Goal: Task Accomplishment & Management: Use online tool/utility

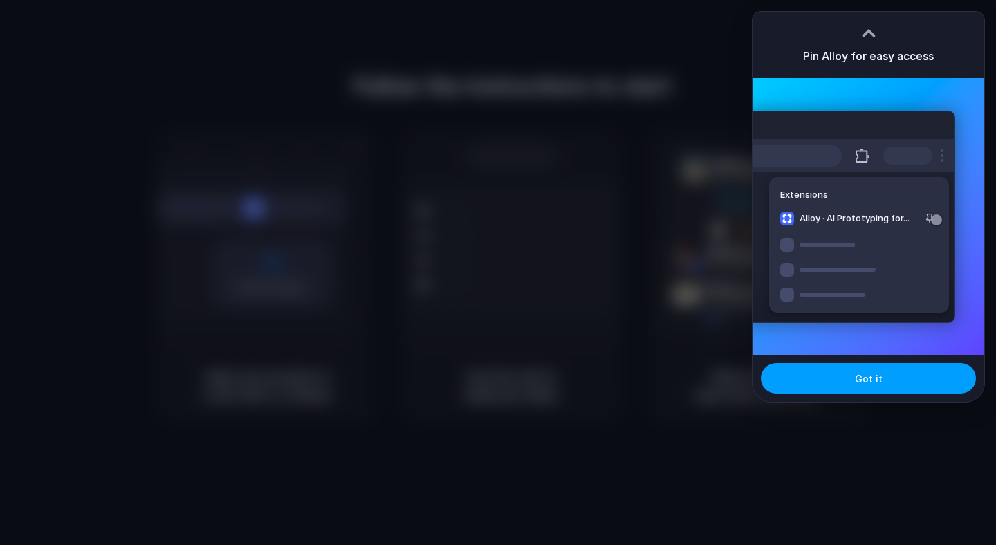
click at [869, 378] on span "Got it" at bounding box center [869, 378] width 28 height 15
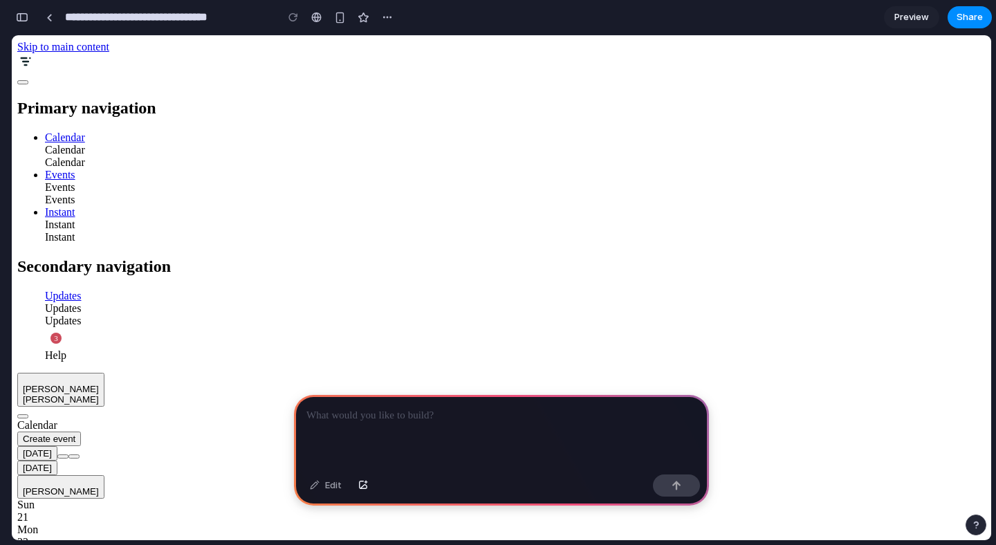
click at [53, 170] on link "Events" at bounding box center [60, 175] width 30 height 12
click at [45, 177] on link "Events" at bounding box center [60, 175] width 30 height 12
click at [317, 407] on div "Calendar Create event" at bounding box center [501, 426] width 968 height 39
click at [351, 422] on p at bounding box center [501, 415] width 390 height 17
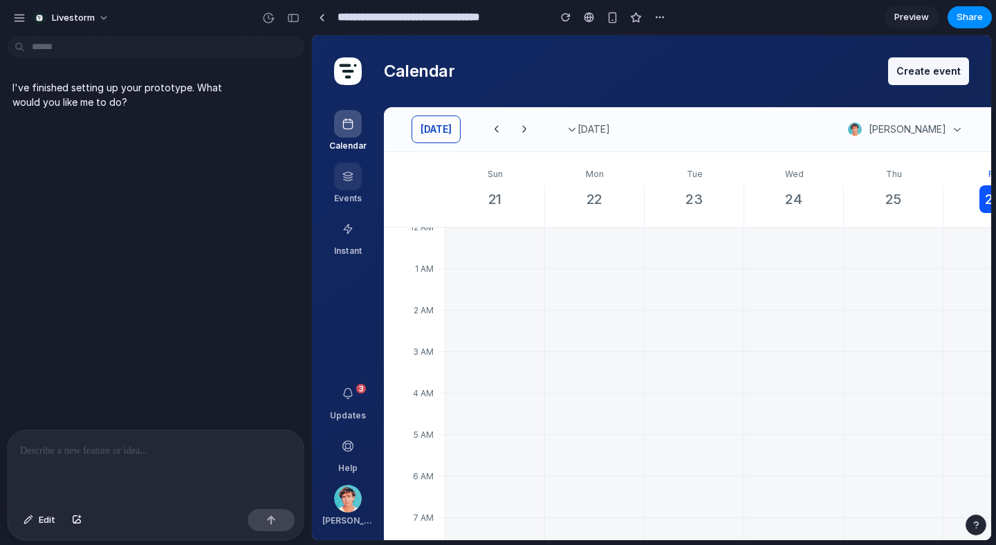
click at [355, 173] on link at bounding box center [348, 183] width 50 height 47
click at [348, 173] on link at bounding box center [348, 183] width 50 height 47
click at [348, 228] on link at bounding box center [348, 235] width 50 height 47
click at [344, 494] on figure "button" at bounding box center [348, 499] width 28 height 28
click at [350, 338] on div "Calendar Events Instant Updates 3 Help Rémi Fayolle" at bounding box center [348, 287] width 72 height 505
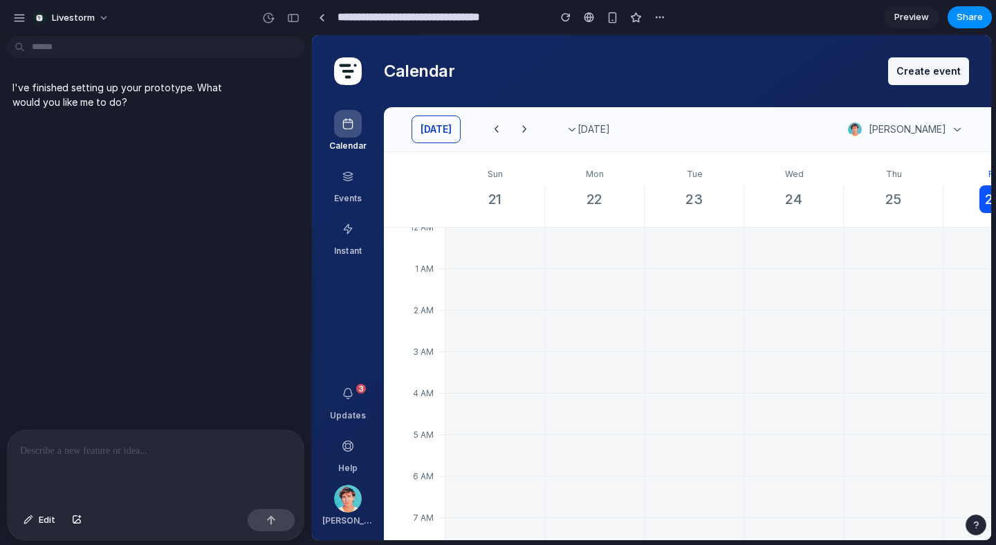
click at [351, 477] on div "Calendar Events Instant Updates 3 Help Rémi Fayolle" at bounding box center [348, 287] width 72 height 505
click at [21, 14] on div "button" at bounding box center [19, 18] width 12 height 12
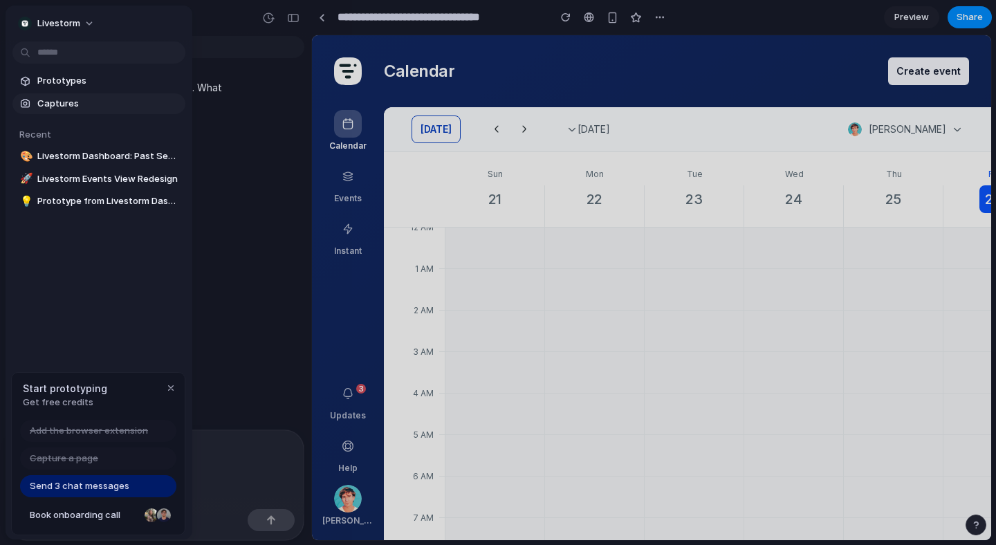
click at [84, 100] on span "Captures" at bounding box center [108, 104] width 142 height 14
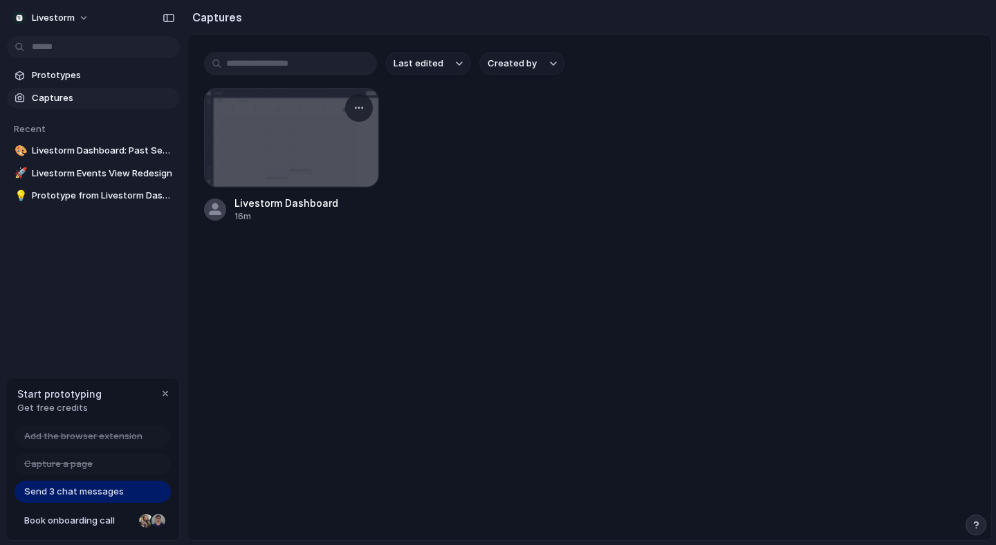
click at [293, 161] on div at bounding box center [292, 138] width 174 height 98
click at [273, 206] on div "Livestorm Dashboard" at bounding box center [286, 203] width 104 height 15
click at [355, 112] on div "button" at bounding box center [358, 107] width 11 height 11
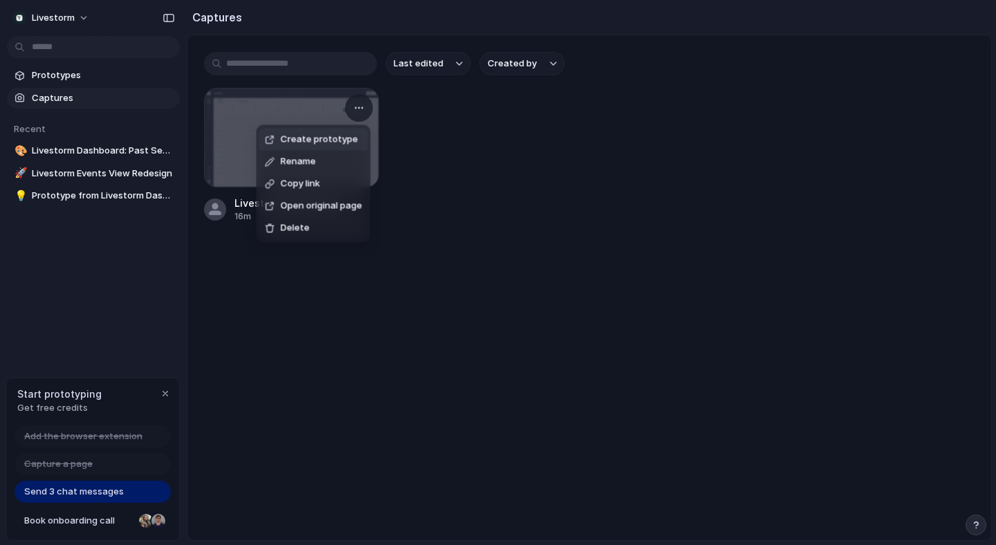
click at [355, 110] on div "Create prototype Rename Copy link Open original page Delete" at bounding box center [498, 272] width 996 height 545
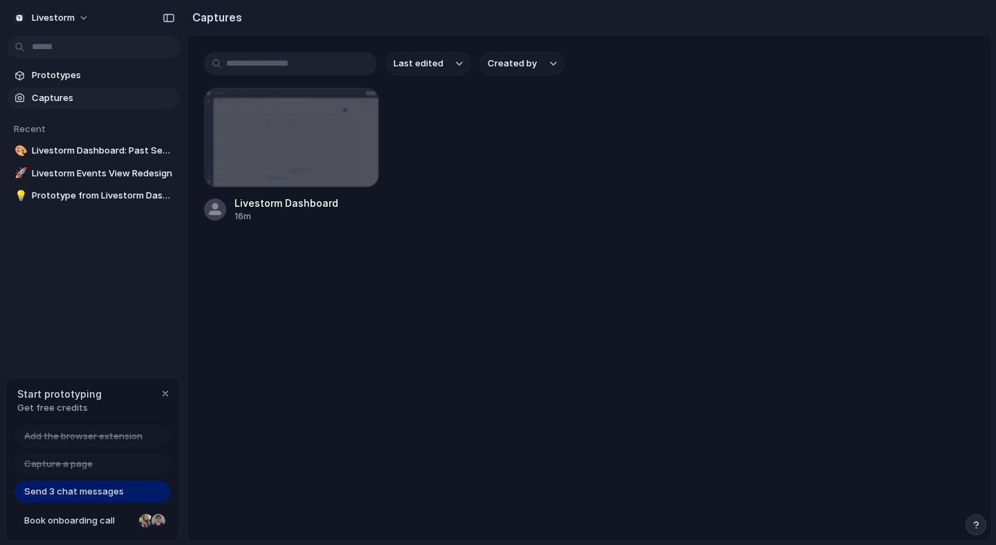
click at [355, 110] on div "button" at bounding box center [358, 107] width 11 height 11
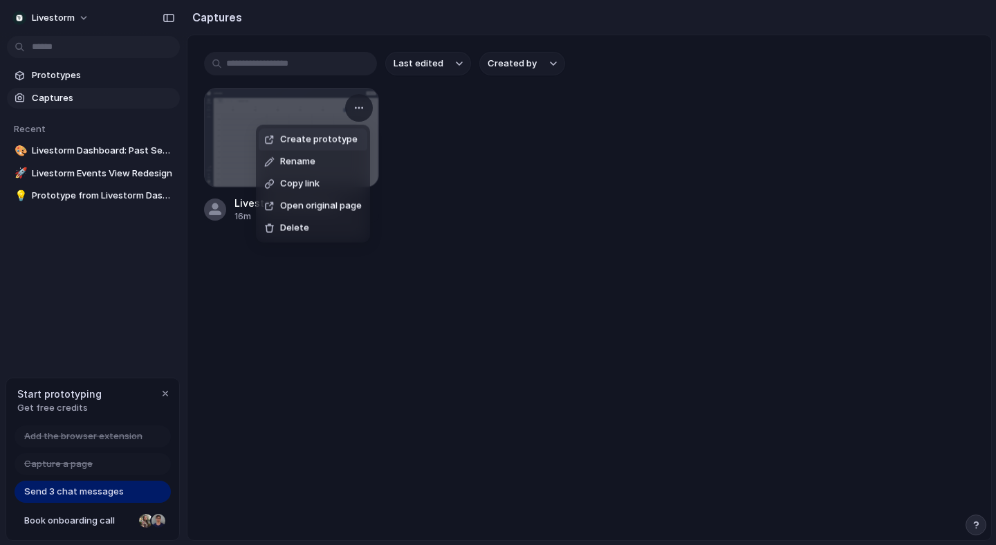
click at [435, 121] on div "Create prototype Rename Copy link Open original page Delete" at bounding box center [498, 272] width 996 height 545
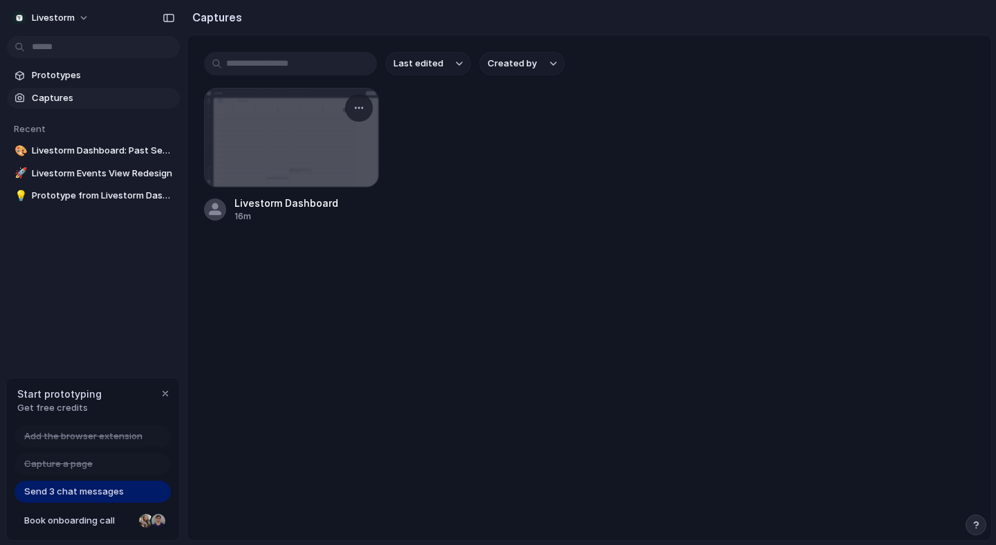
click at [250, 210] on div "Livestorm Dashboard" at bounding box center [286, 203] width 104 height 15
click at [91, 74] on span "Prototypes" at bounding box center [103, 75] width 142 height 14
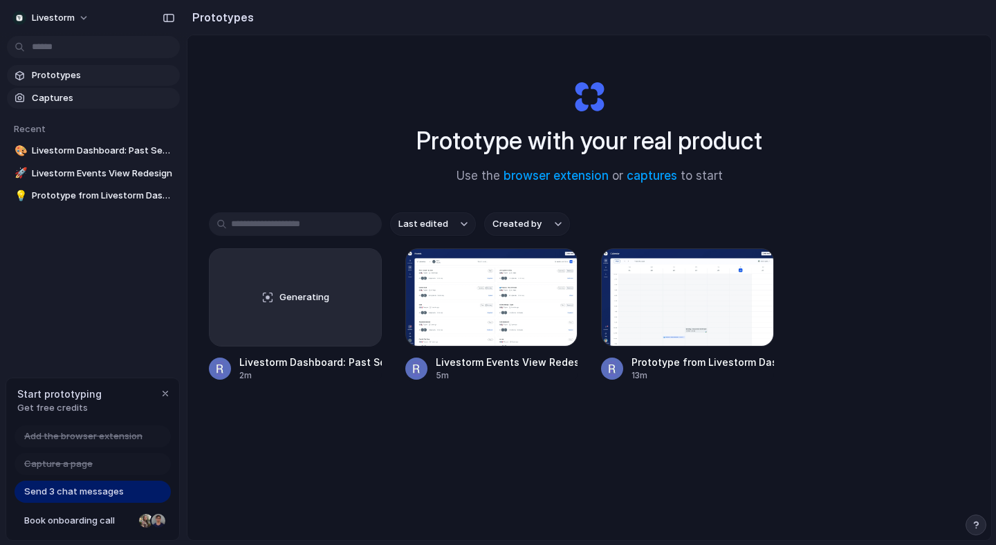
click at [85, 89] on link "Captures" at bounding box center [93, 98] width 173 height 21
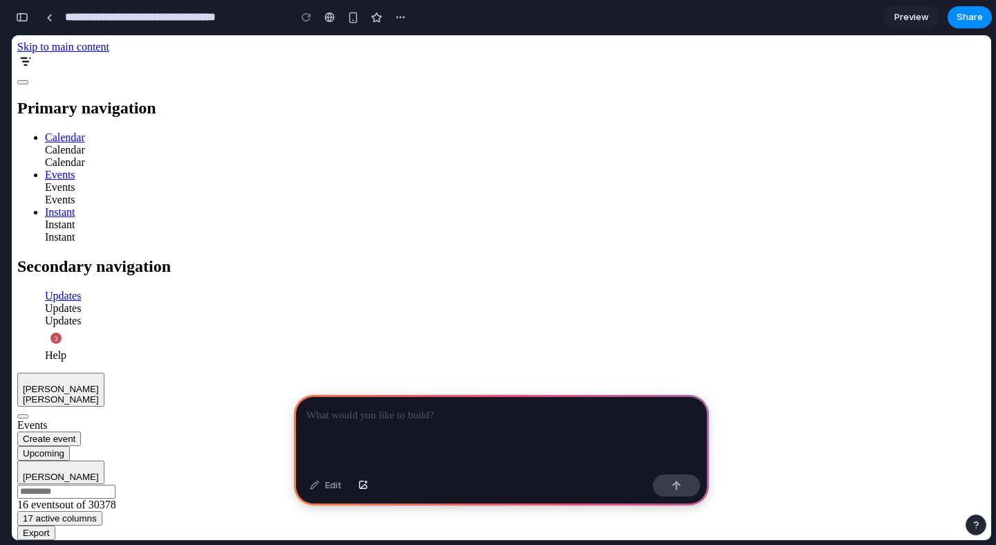
scroll to position [172, 0]
click at [403, 425] on div at bounding box center [501, 432] width 415 height 74
drag, startPoint x: 460, startPoint y: 414, endPoint x: 392, endPoint y: 414, distance: 67.8
click at [393, 415] on p "**********" at bounding box center [501, 415] width 390 height 17
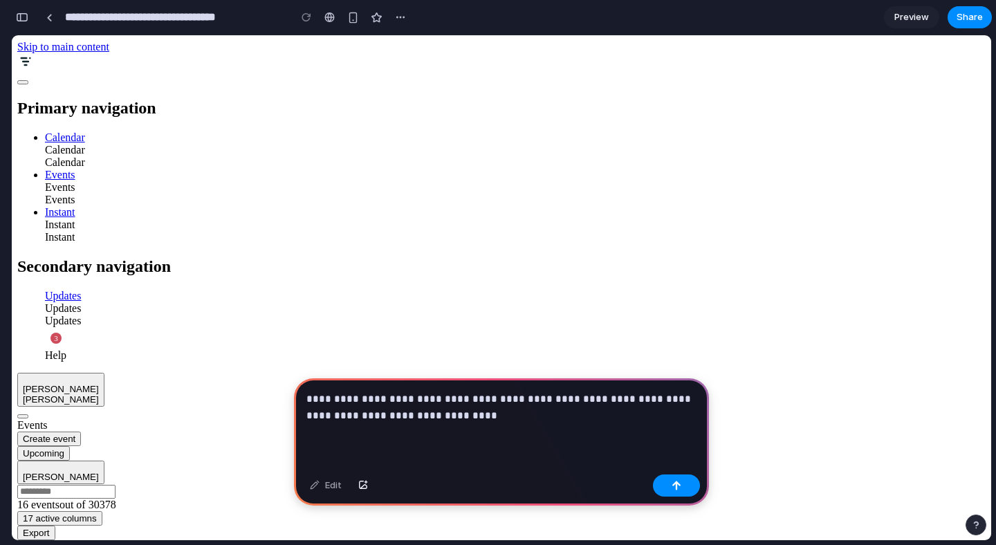
click at [358, 416] on p "**********" at bounding box center [501, 407] width 390 height 33
drag, startPoint x: 356, startPoint y: 416, endPoint x: 370, endPoint y: 418, distance: 13.9
click at [370, 418] on p "**********" at bounding box center [501, 407] width 390 height 33
click at [531, 407] on p "**********" at bounding box center [501, 407] width 390 height 33
drag, startPoint x: 569, startPoint y: 413, endPoint x: 667, endPoint y: 399, distance: 98.5
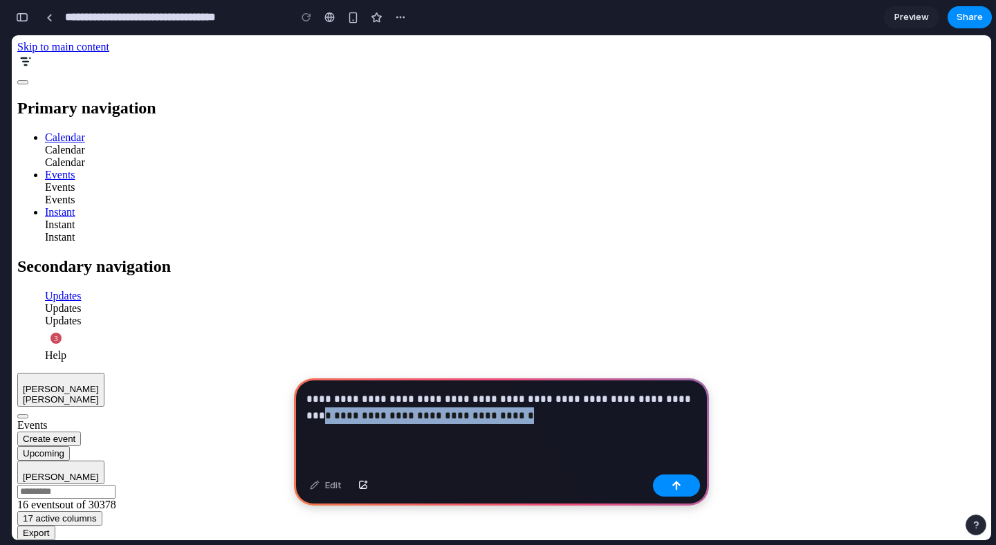
click at [667, 399] on p "**********" at bounding box center [501, 407] width 390 height 33
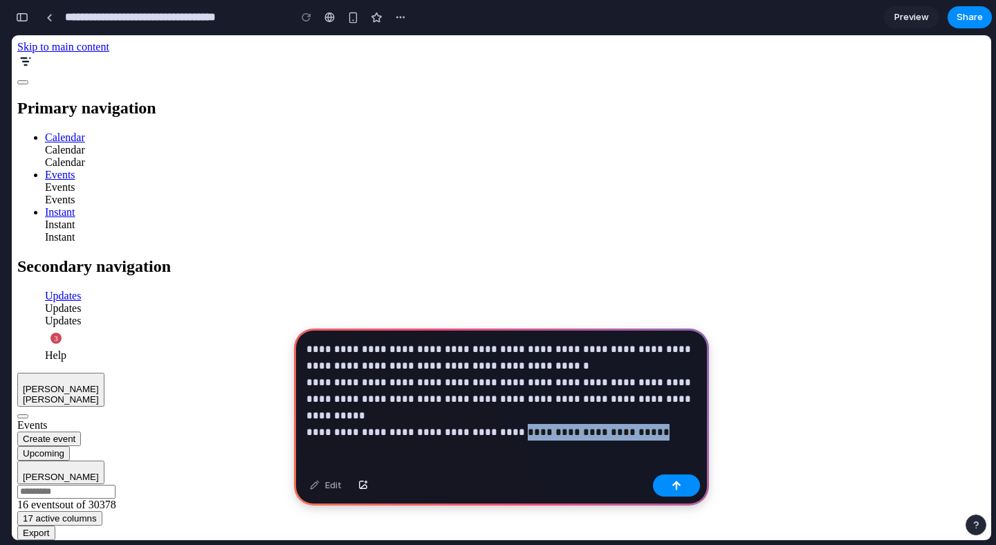
drag, startPoint x: 643, startPoint y: 417, endPoint x: 513, endPoint y: 420, distance: 130.0
click at [513, 419] on p "**********" at bounding box center [501, 382] width 390 height 83
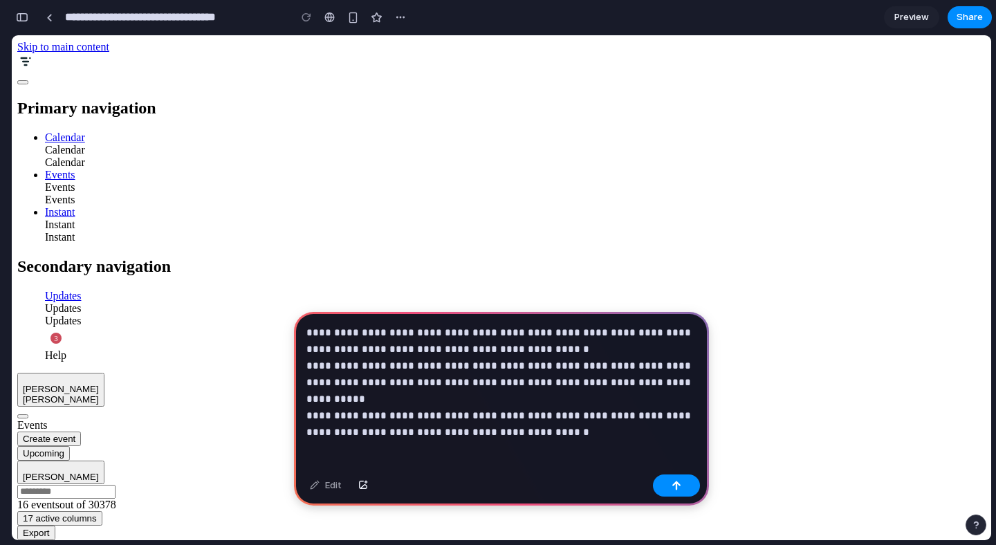
click at [452, 415] on p "**********" at bounding box center [501, 374] width 390 height 100
click at [561, 416] on p "**********" at bounding box center [501, 374] width 390 height 100
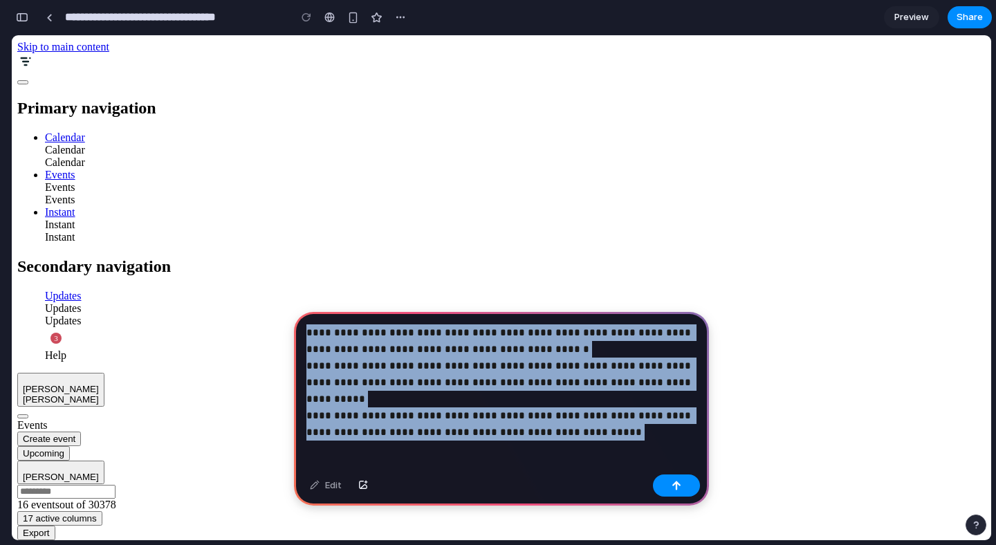
drag, startPoint x: 580, startPoint y: 418, endPoint x: 299, endPoint y: 333, distance: 292.5
click at [299, 333] on div "**********" at bounding box center [501, 390] width 415 height 157
click at [608, 421] on p "**********" at bounding box center [501, 374] width 390 height 100
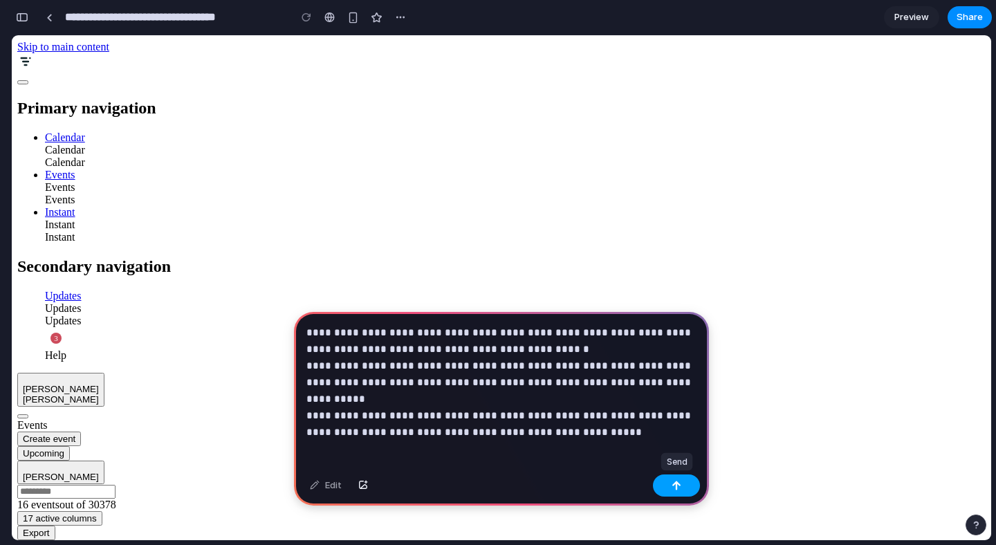
click at [680, 486] on div "button" at bounding box center [677, 486] width 10 height 10
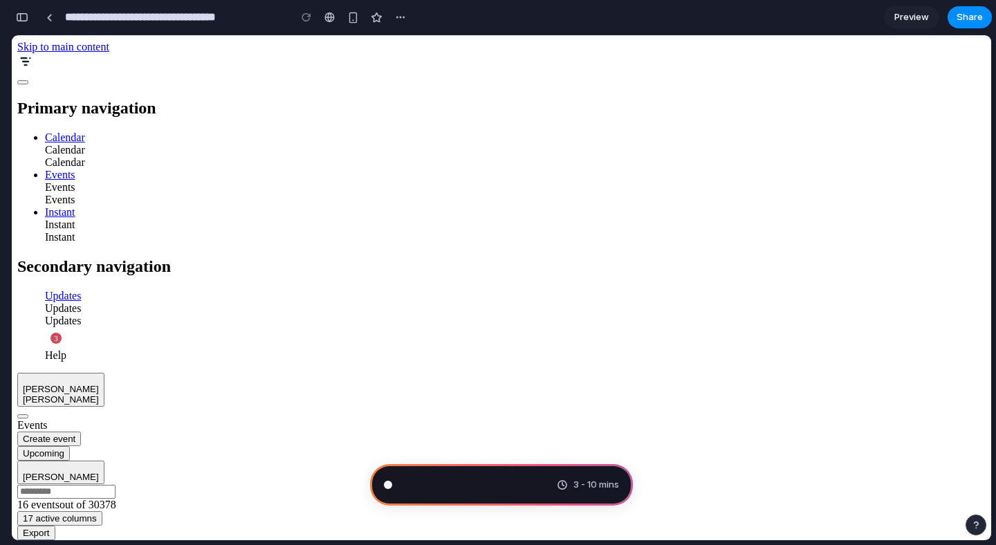
scroll to position [8, 0]
click at [23, 17] on div "button" at bounding box center [22, 17] width 12 height 10
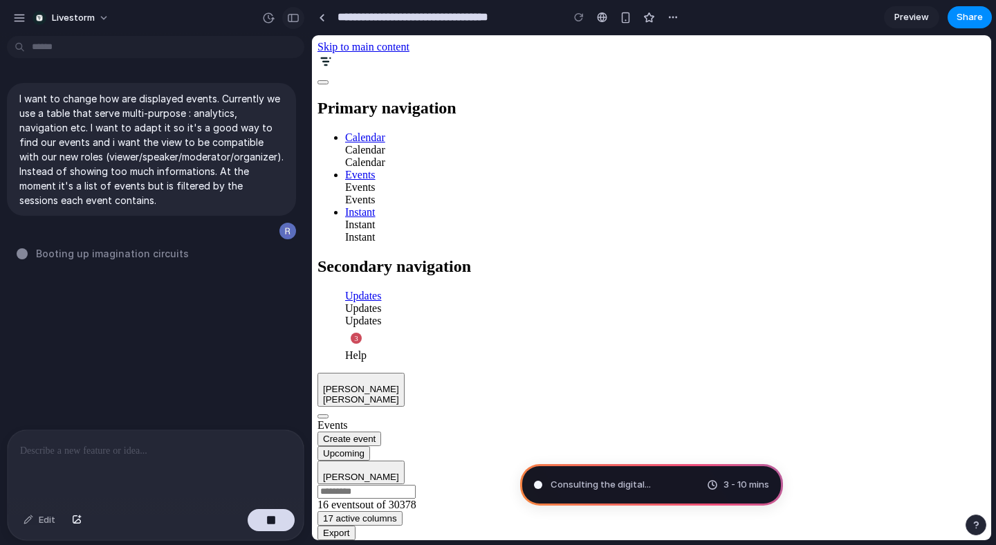
click at [293, 19] on div "button" at bounding box center [293, 18] width 12 height 10
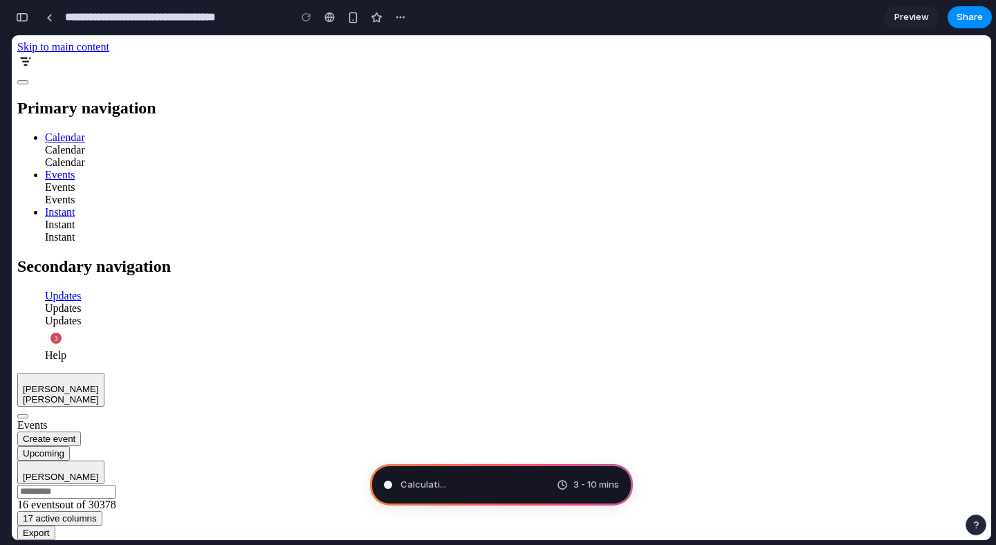
type input "**********"
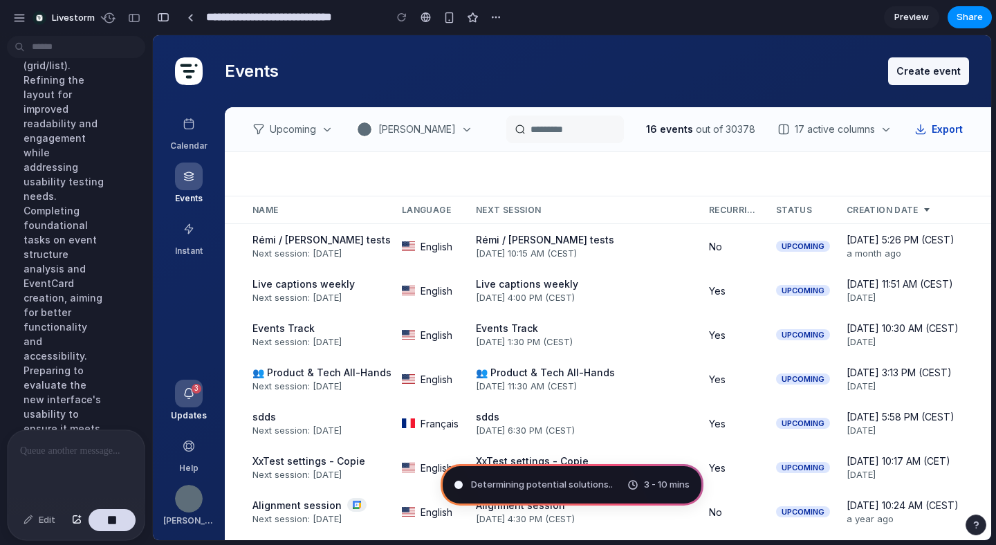
scroll to position [727, 0]
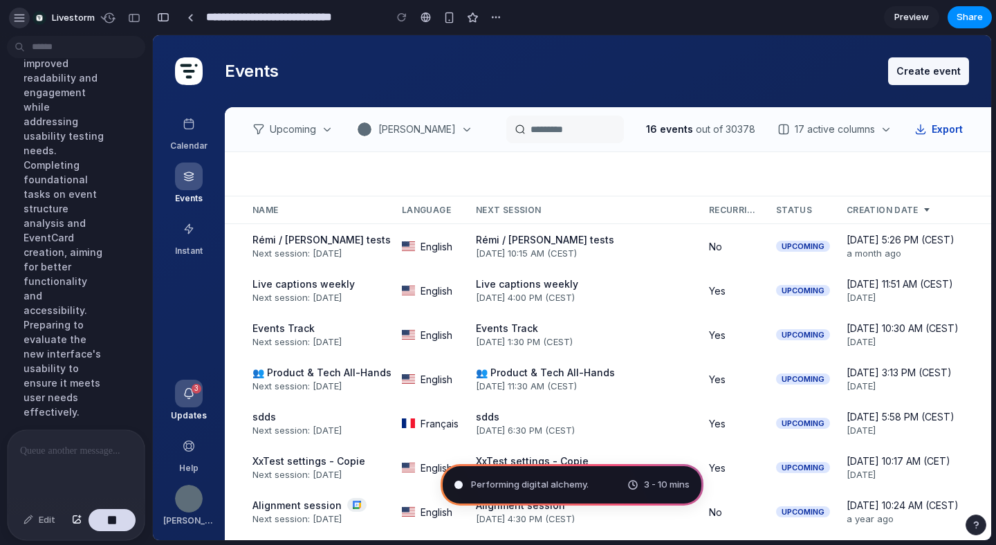
click at [17, 16] on div "button" at bounding box center [19, 18] width 12 height 12
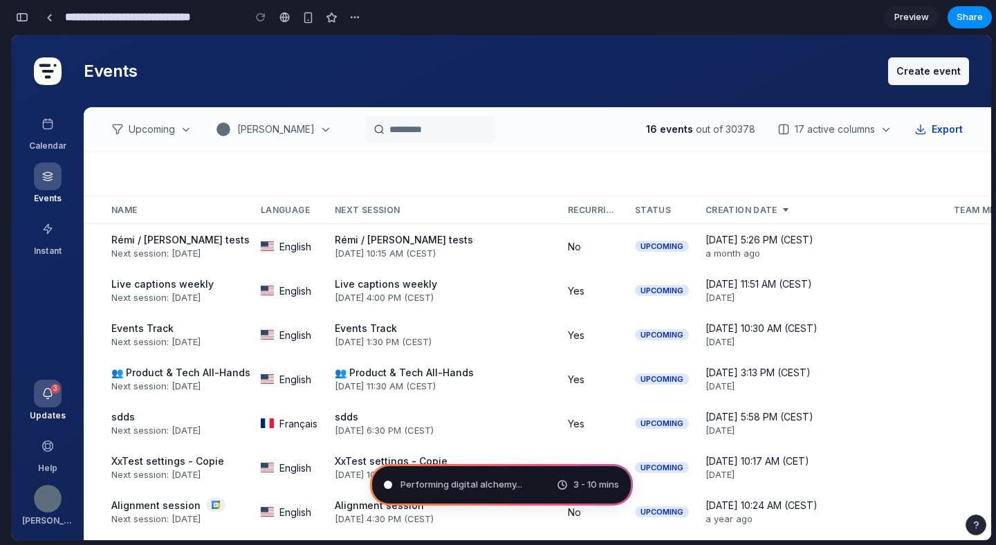
click at [25, 15] on div "button" at bounding box center [22, 17] width 12 height 10
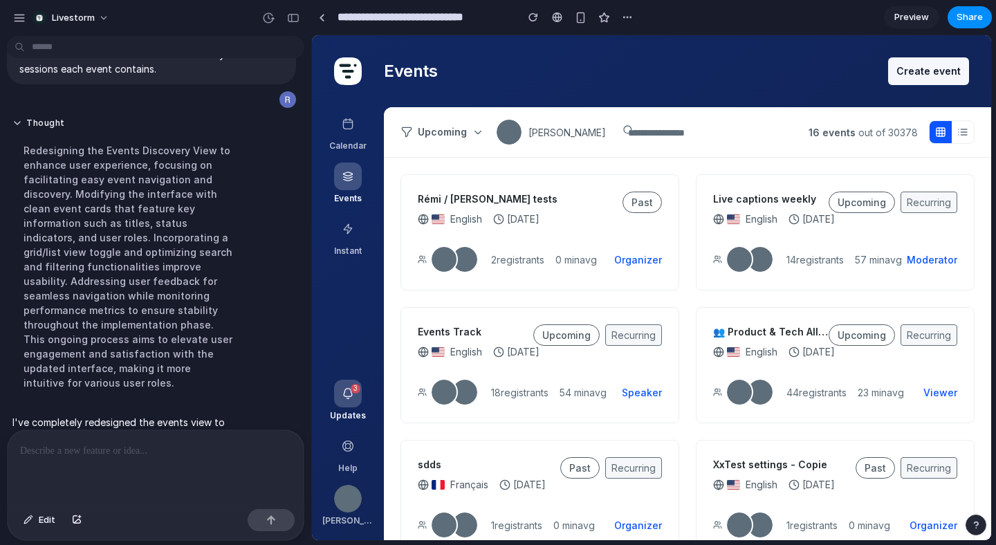
scroll to position [291, 0]
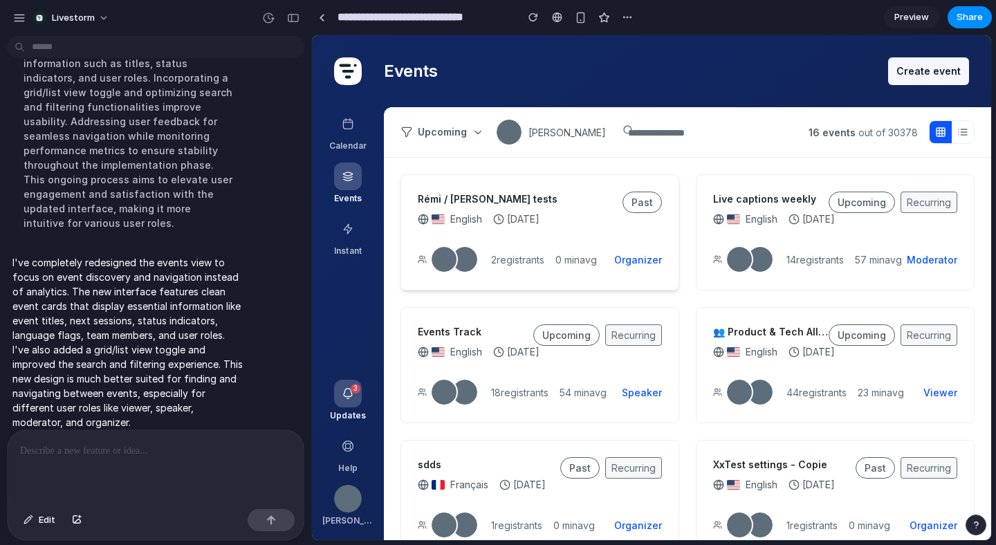
click at [640, 257] on div "Organizer" at bounding box center [638, 259] width 48 height 15
click at [640, 205] on span "Past" at bounding box center [641, 202] width 39 height 21
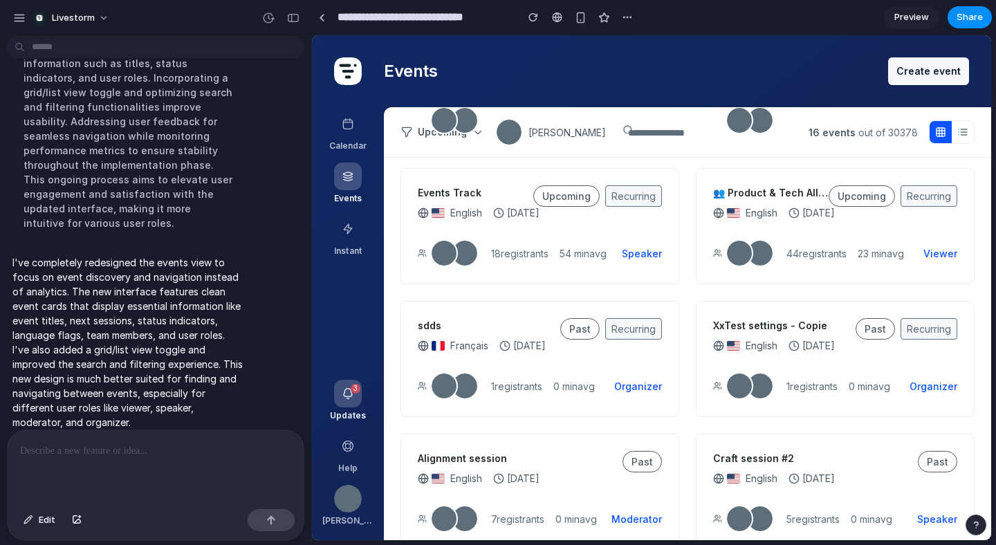
scroll to position [394, 0]
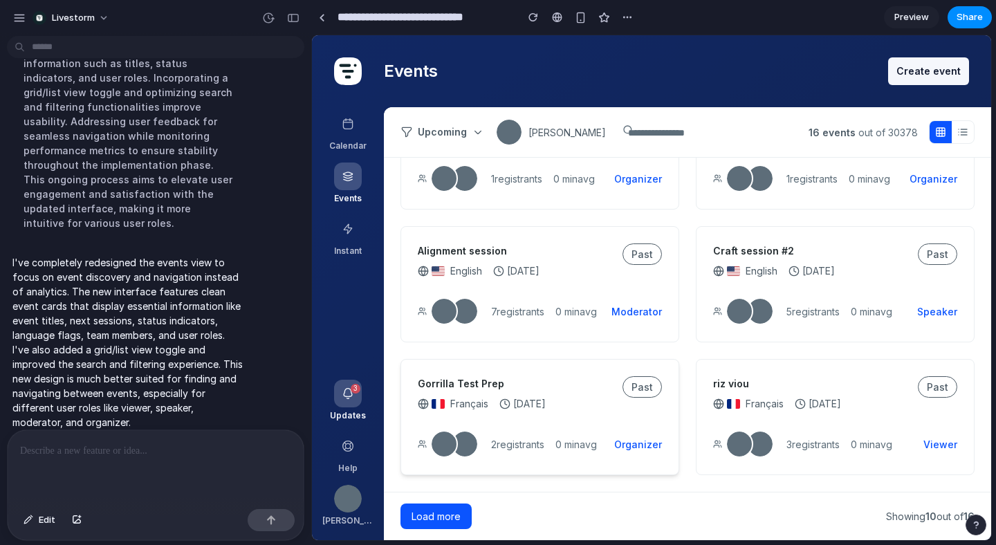
click at [621, 416] on div "Gorrilla Test Prep Français 2 years ago" at bounding box center [520, 397] width 205 height 43
click at [633, 444] on div "Organizer" at bounding box center [638, 444] width 48 height 15
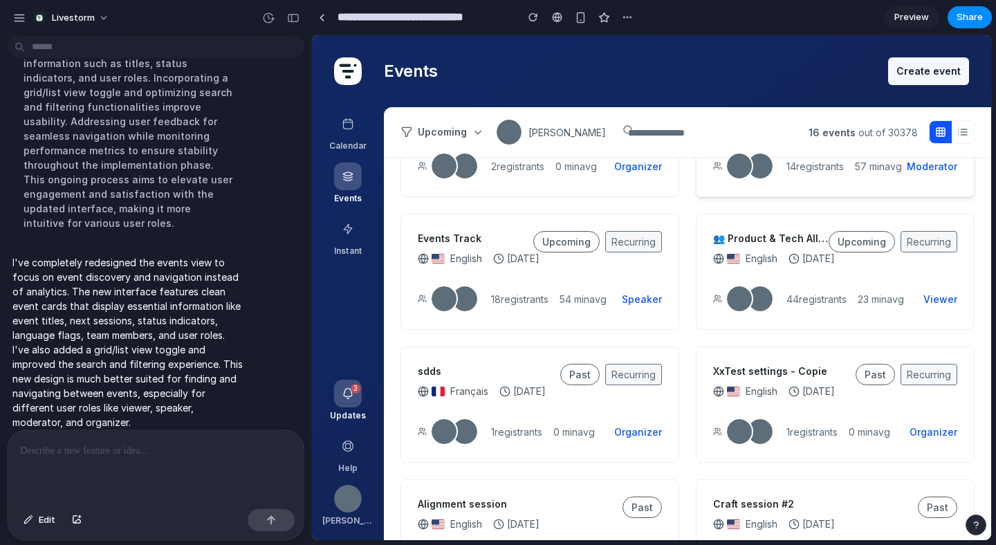
scroll to position [0, 0]
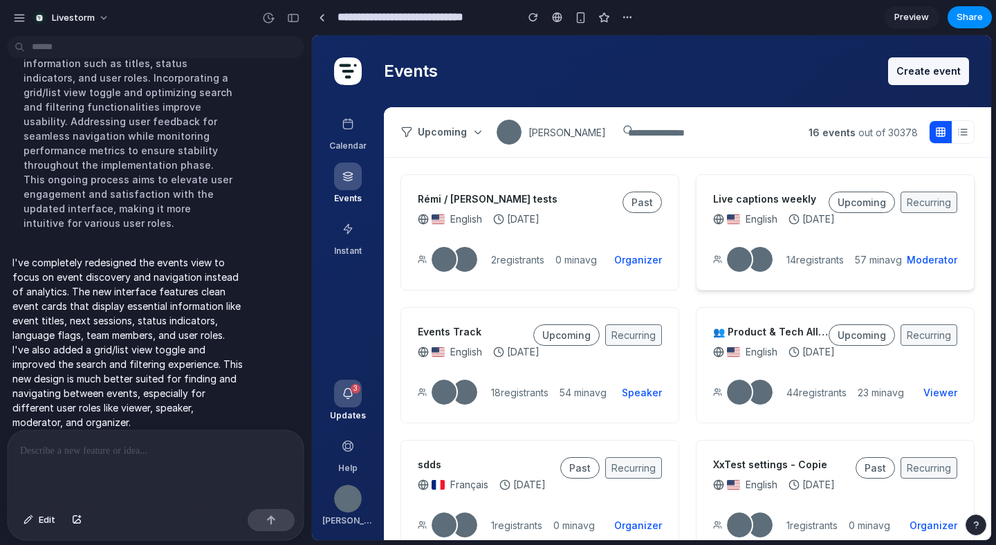
click at [914, 192] on div "Live captions weekly English in 4 days Upcoming Recurring 14 registrants 57 min…" at bounding box center [835, 232] width 279 height 116
click at [439, 131] on span "Upcoming" at bounding box center [442, 132] width 49 height 28
drag, startPoint x: 506, startPoint y: 134, endPoint x: 513, endPoint y: 135, distance: 7.6
click at [483, 135] on div "button" at bounding box center [477, 132] width 11 height 11
click at [589, 135] on div "Upcoming Rémi Fayolle 16 events out of 30378" at bounding box center [687, 132] width 607 height 50
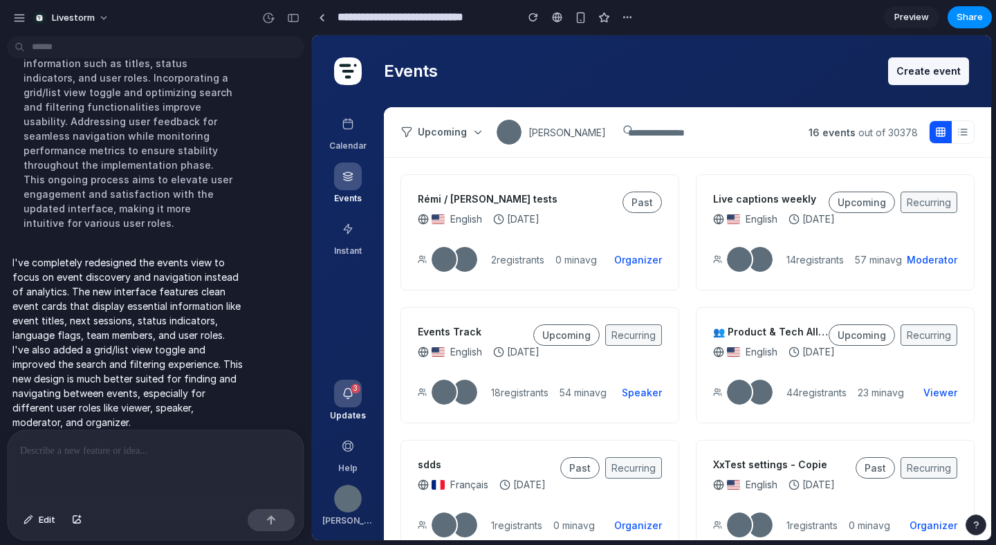
click at [634, 135] on input at bounding box center [712, 133] width 169 height 15
click at [551, 257] on div "2 registrants 0 min avg" at bounding box center [507, 260] width 179 height 28
click at [633, 261] on div "Organizer" at bounding box center [638, 259] width 48 height 15
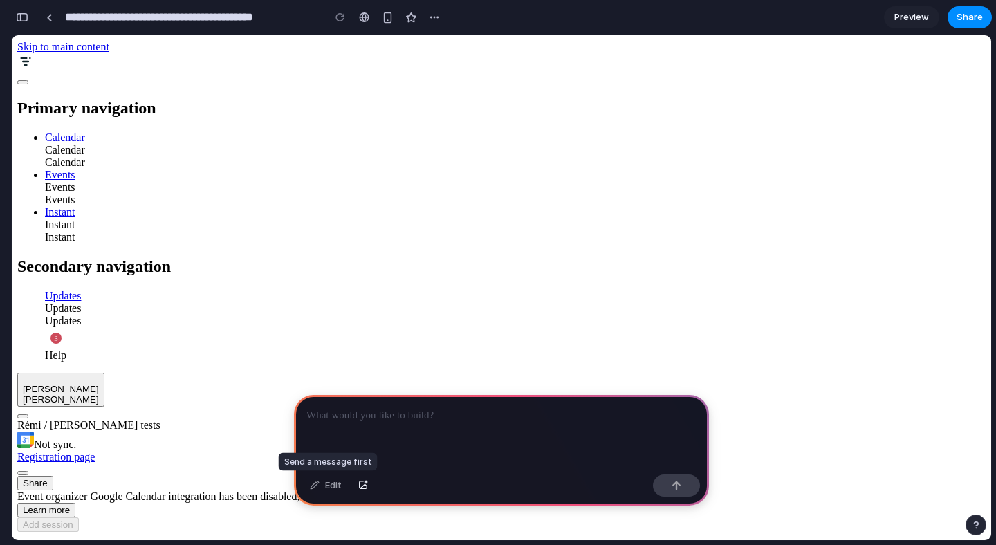
click at [329, 486] on div "Edit" at bounding box center [326, 485] width 46 height 22
click at [317, 485] on div "Edit" at bounding box center [326, 485] width 46 height 22
click at [337, 411] on p at bounding box center [501, 415] width 390 height 17
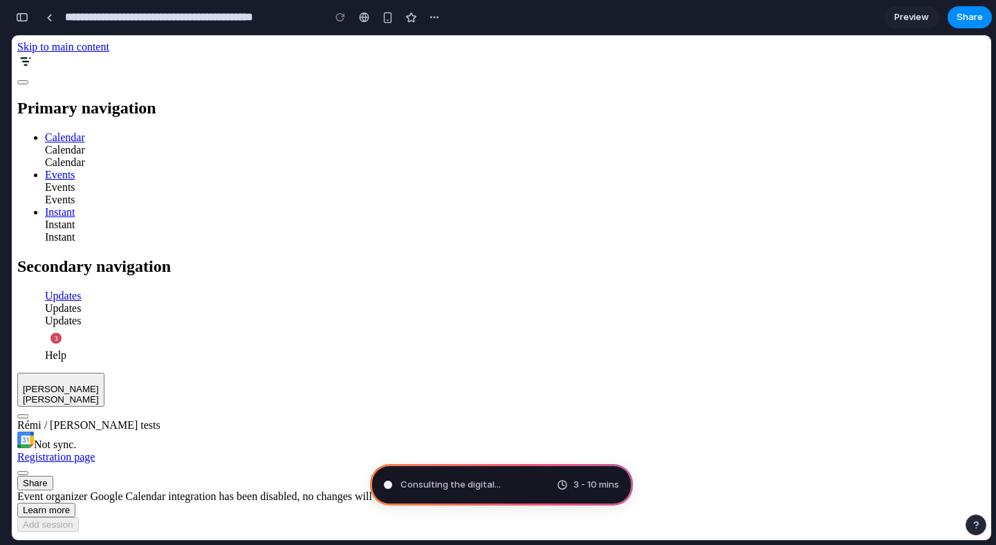
type input "**********"
